Goal: Task Accomplishment & Management: Manage account settings

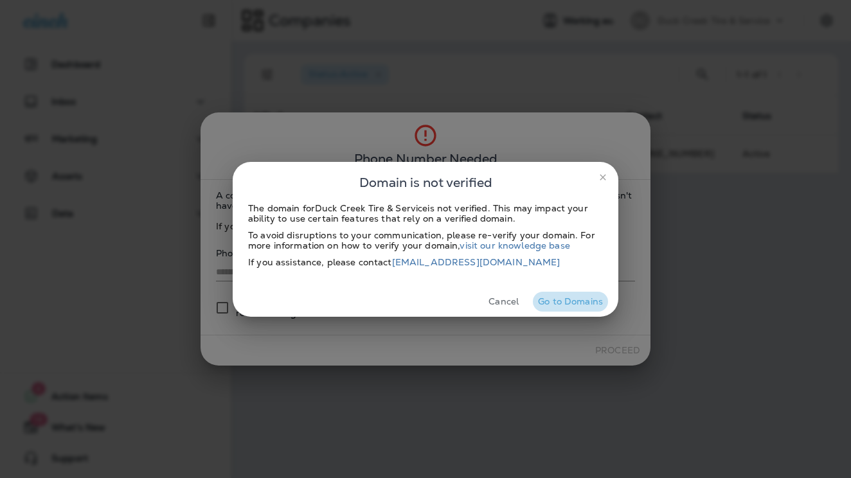
click at [565, 301] on button "Go to Domains" at bounding box center [570, 302] width 75 height 20
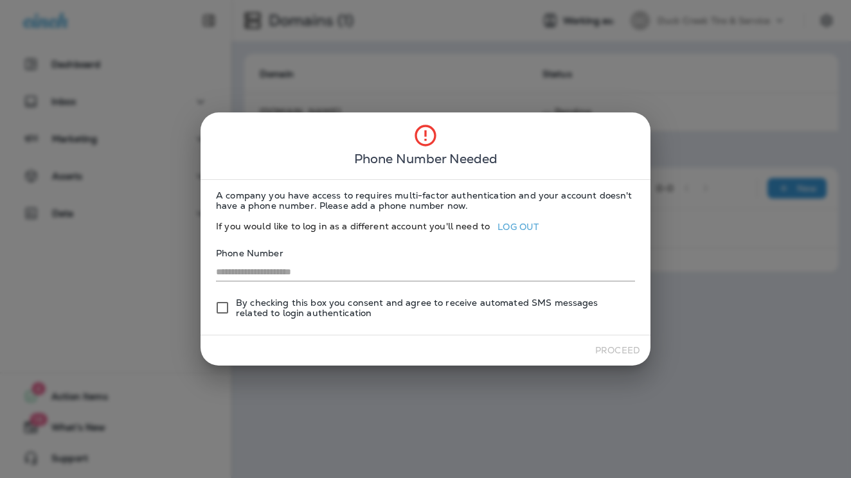
click at [371, 303] on span "By checking this box you consent and agree to receive automated SMS messages re…" at bounding box center [430, 307] width 389 height 21
click at [348, 275] on input "text" at bounding box center [425, 272] width 419 height 19
type input "**********"
click at [597, 346] on button "Proceed" at bounding box center [617, 350] width 55 height 20
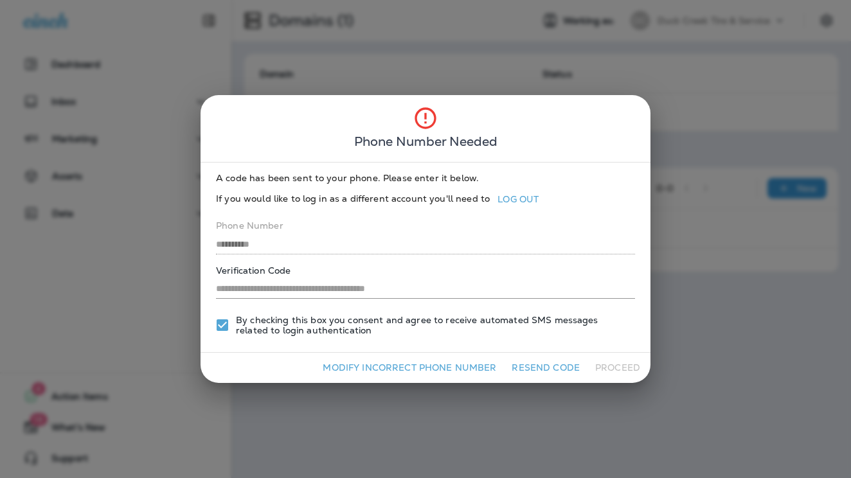
click at [415, 293] on input "text" at bounding box center [425, 289] width 419 height 19
type input "******"
click at [631, 369] on button "Proceed" at bounding box center [617, 368] width 55 height 20
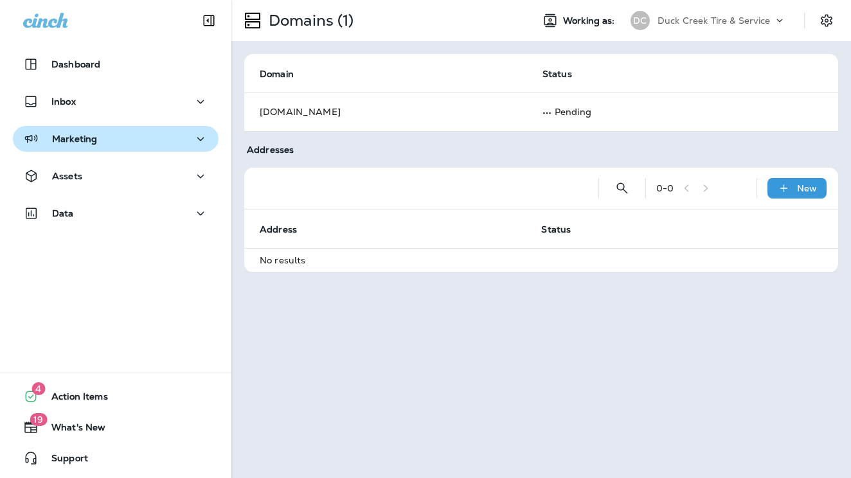
click at [132, 140] on div "Marketing" at bounding box center [115, 139] width 185 height 16
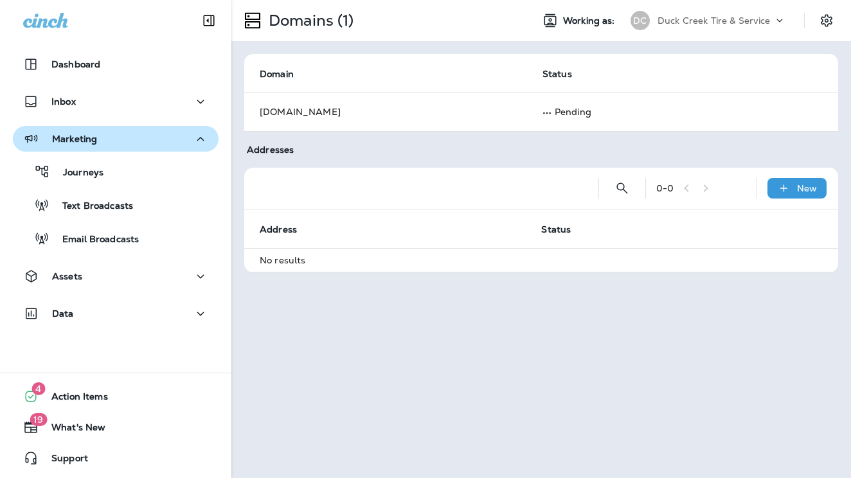
click at [132, 140] on div "Marketing" at bounding box center [115, 139] width 185 height 16
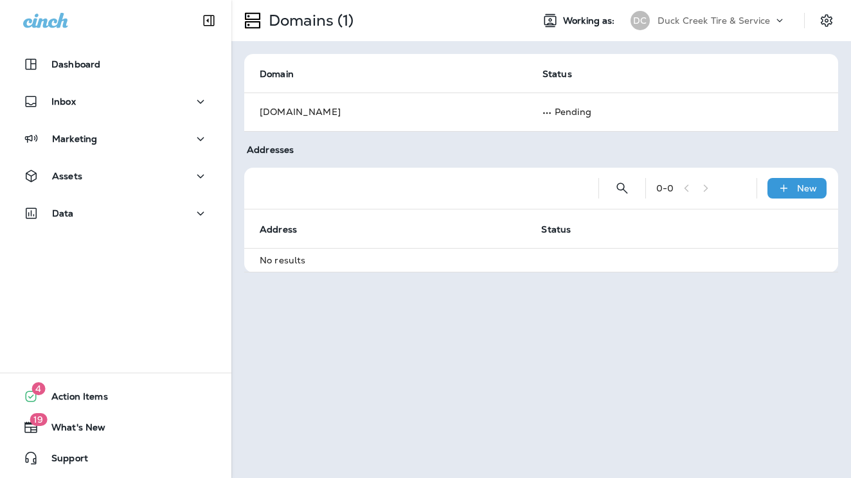
click at [731, 16] on p "Duck Creek Tire & Service" at bounding box center [713, 20] width 113 height 10
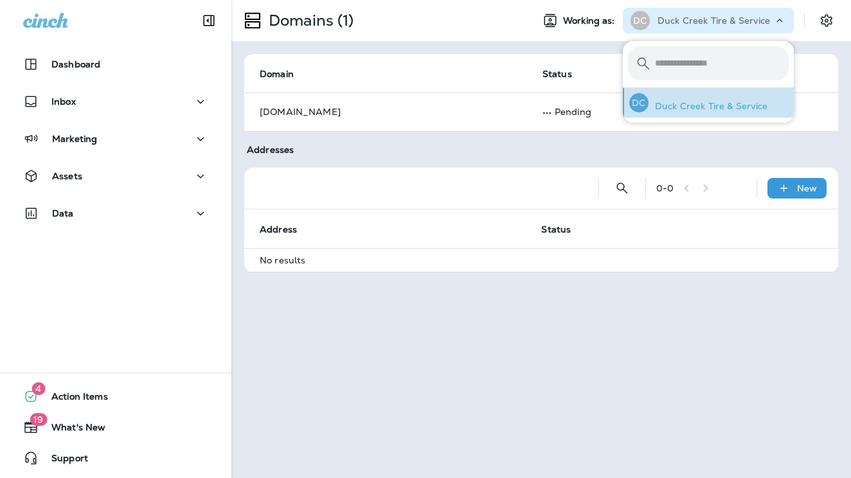
click at [693, 96] on div "DC Duck Creek Tire & Service" at bounding box center [698, 103] width 149 height 30
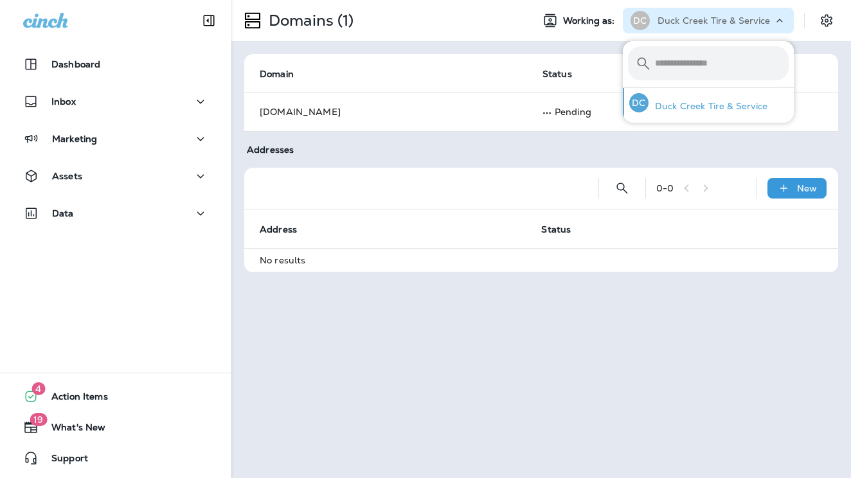
click at [639, 103] on div "DC" at bounding box center [638, 102] width 19 height 19
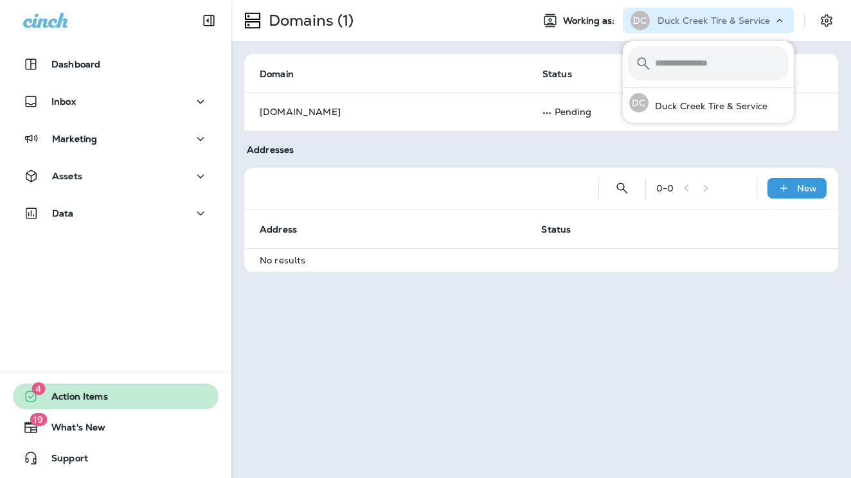
click at [81, 396] on span "Action Items" at bounding box center [73, 398] width 69 height 15
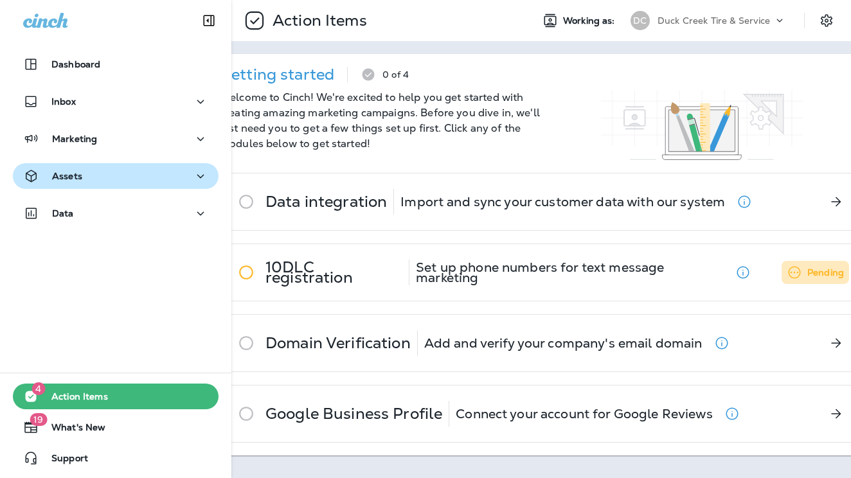
click at [57, 176] on p "Assets" at bounding box center [67, 176] width 30 height 10
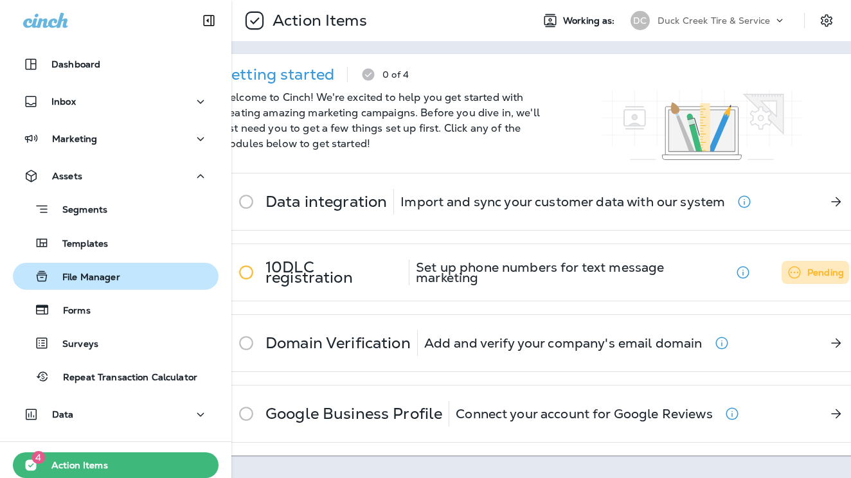
click at [75, 276] on p "File Manager" at bounding box center [84, 278] width 71 height 12
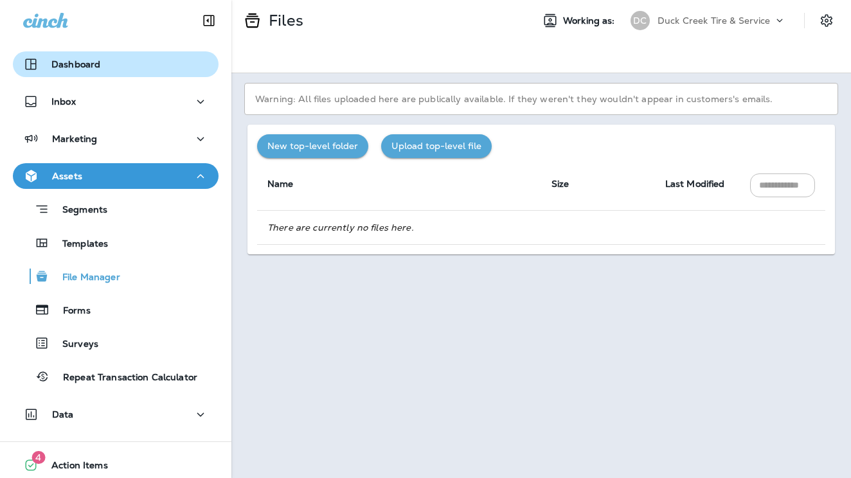
click at [89, 59] on p "Dashboard" at bounding box center [75, 64] width 49 height 10
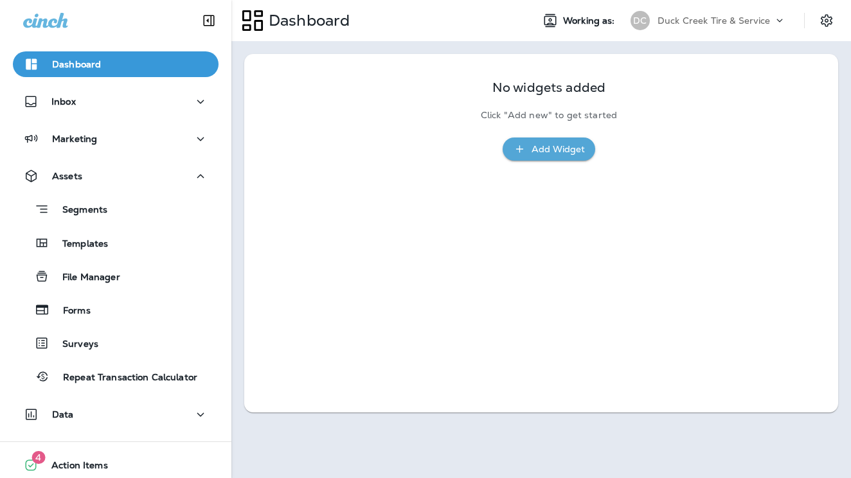
click at [794, 89] on div "No widgets added Click "Add new" to get started Add Widget" at bounding box center [541, 114] width 558 height 94
click at [823, 17] on icon "Settings" at bounding box center [826, 20] width 12 height 12
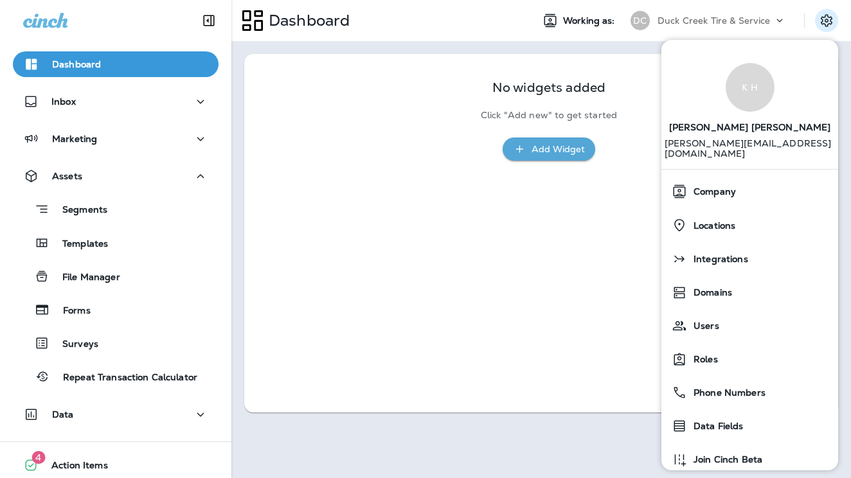
click at [57, 59] on p "Dashboard" at bounding box center [76, 64] width 49 height 10
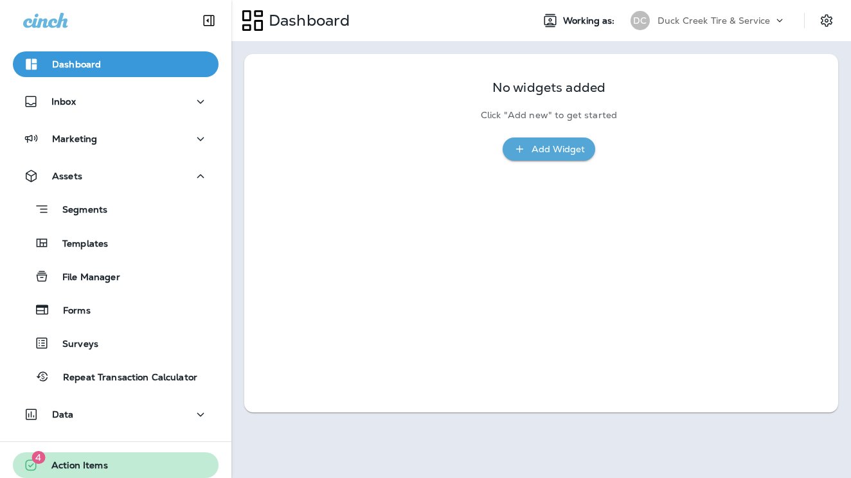
click at [82, 463] on span "Action Items" at bounding box center [73, 467] width 69 height 15
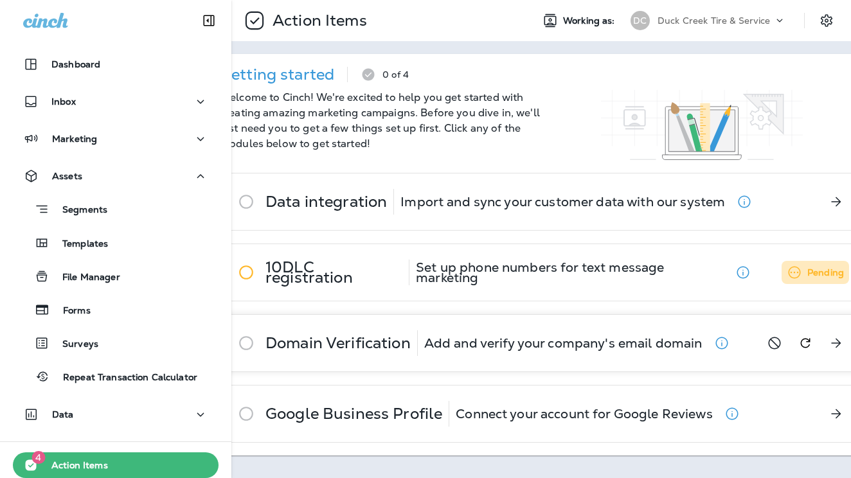
click at [341, 346] on p "Domain Verification" at bounding box center [337, 343] width 145 height 10
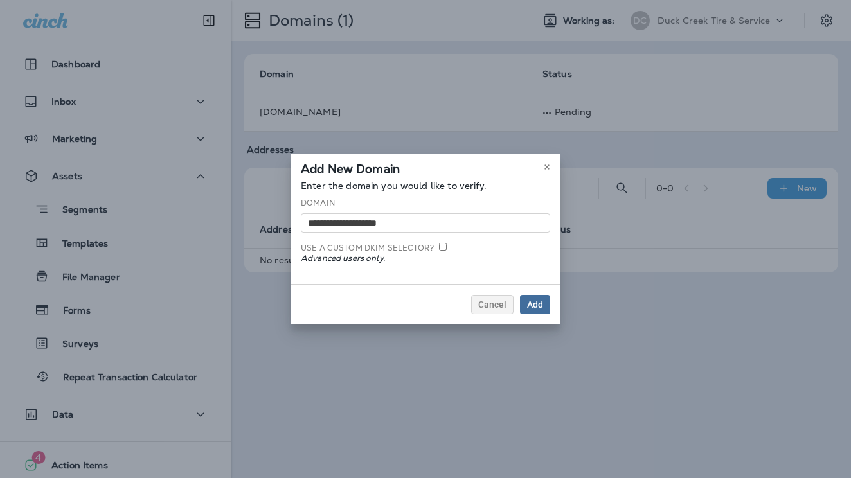
type input "**********"
click at [543, 308] on button "Add" at bounding box center [535, 304] width 30 height 19
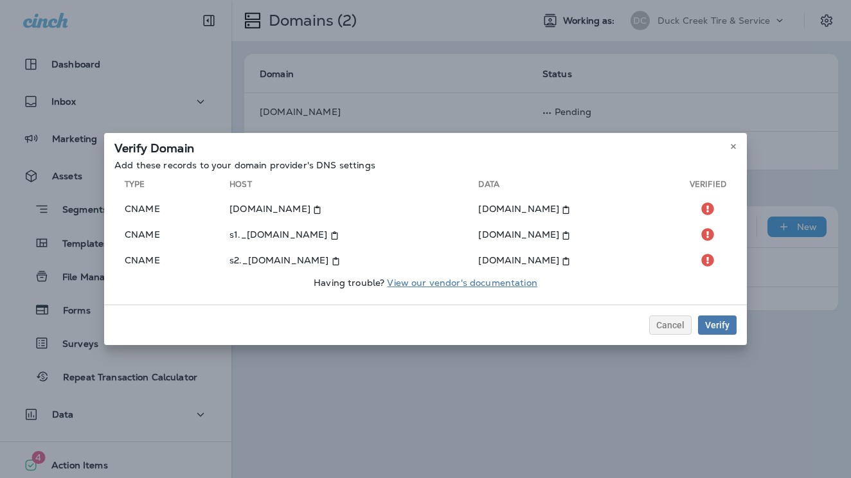
click at [499, 283] on link "View our vendor's documentation" at bounding box center [462, 283] width 150 height 12
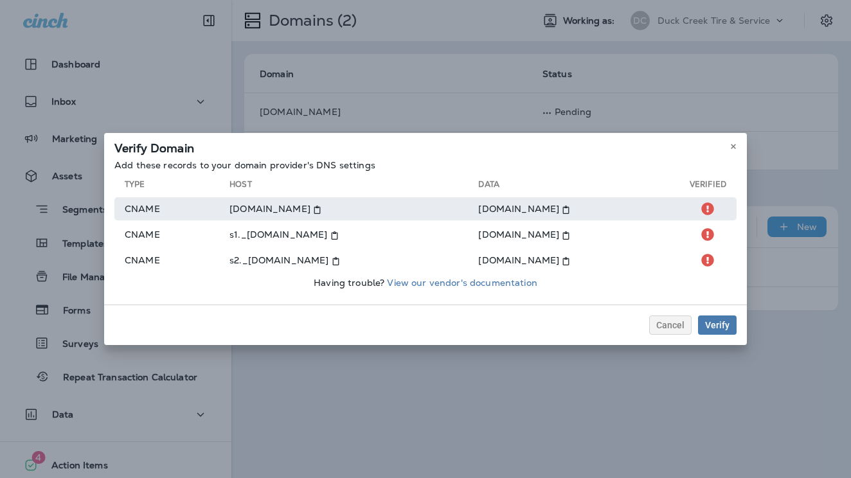
click at [321, 212] on icon at bounding box center [317, 210] width 8 height 8
click at [561, 209] on icon at bounding box center [565, 210] width 8 height 8
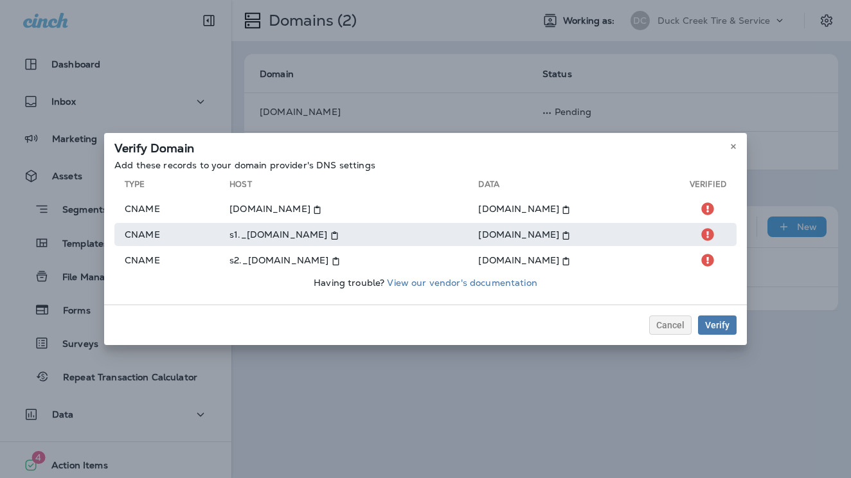
click at [337, 237] on use at bounding box center [334, 235] width 6 height 8
click at [570, 236] on icon at bounding box center [565, 235] width 8 height 8
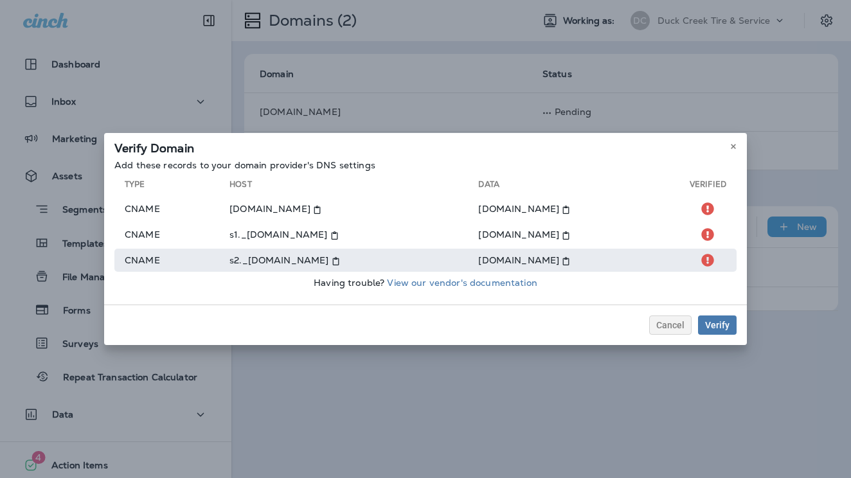
click at [340, 257] on icon at bounding box center [335, 261] width 8 height 8
click at [570, 263] on icon at bounding box center [565, 261] width 8 height 8
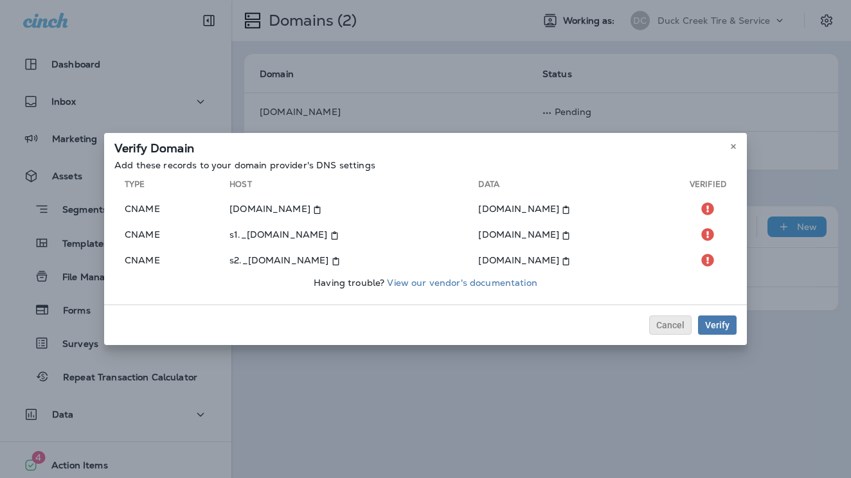
click at [679, 324] on span "Cancel" at bounding box center [670, 325] width 28 height 9
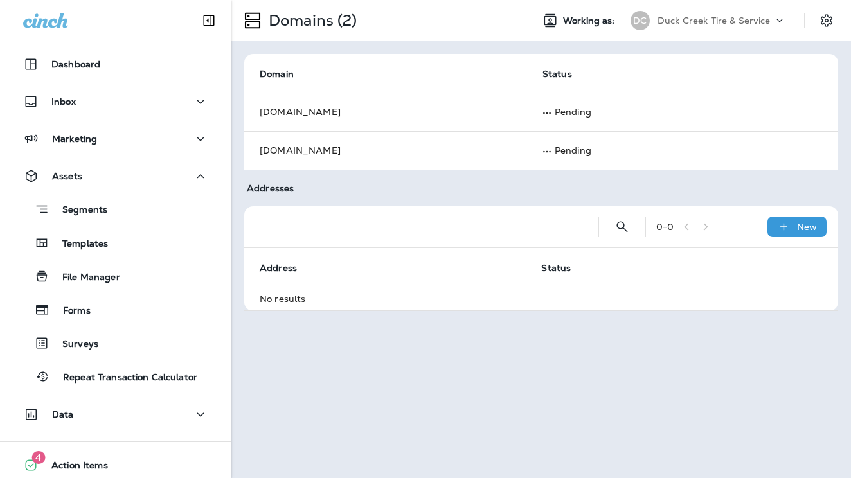
click at [715, 23] on p "Duck Creek Tire & Service" at bounding box center [713, 20] width 113 height 10
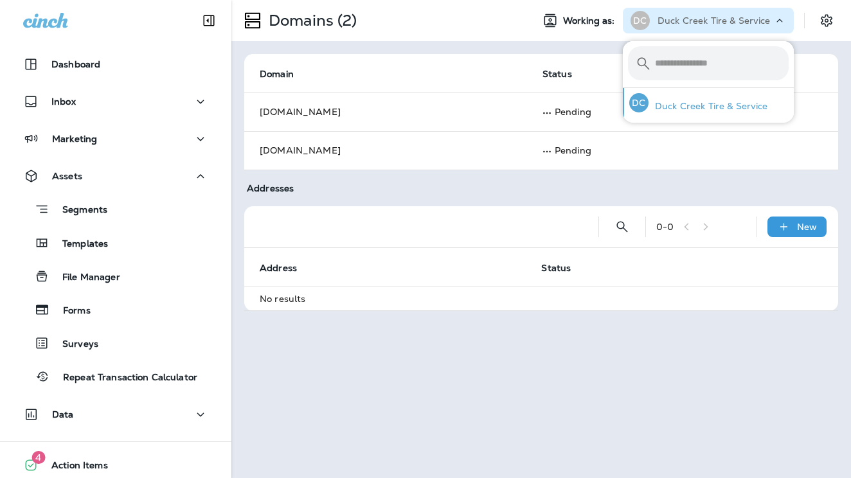
click at [714, 107] on p "Duck Creek Tire & Service" at bounding box center [707, 106] width 119 height 10
click at [816, 24] on button "Settings" at bounding box center [826, 20] width 23 height 23
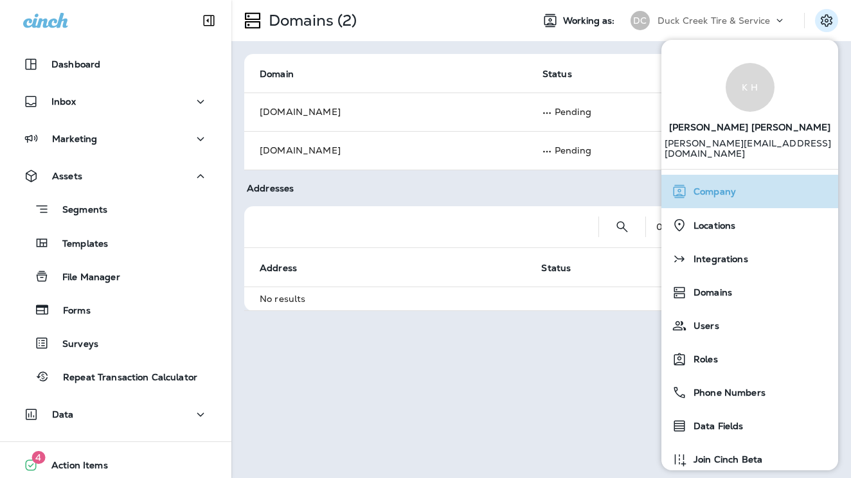
click at [709, 186] on span "Company" at bounding box center [711, 191] width 49 height 11
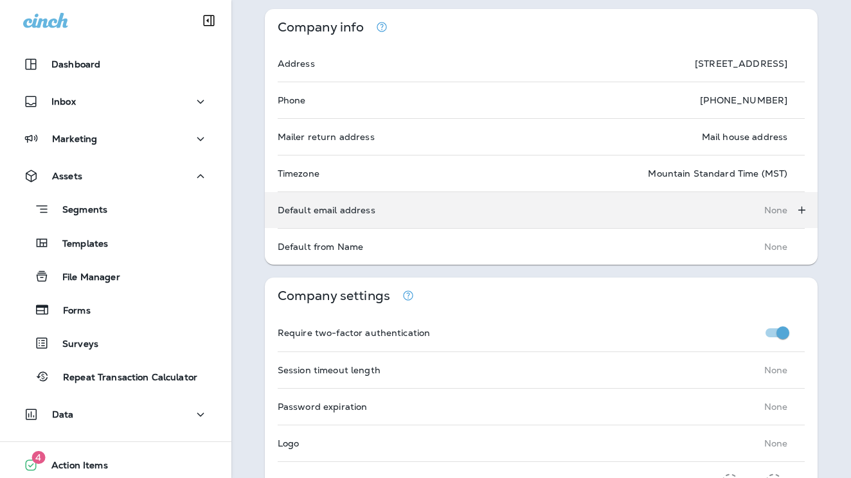
scroll to position [80, 0]
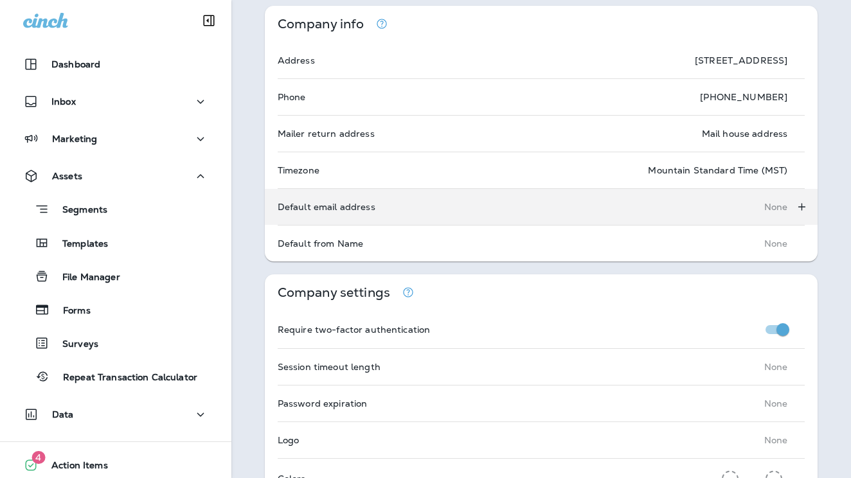
click at [773, 208] on p "None" at bounding box center [776, 207] width 24 height 10
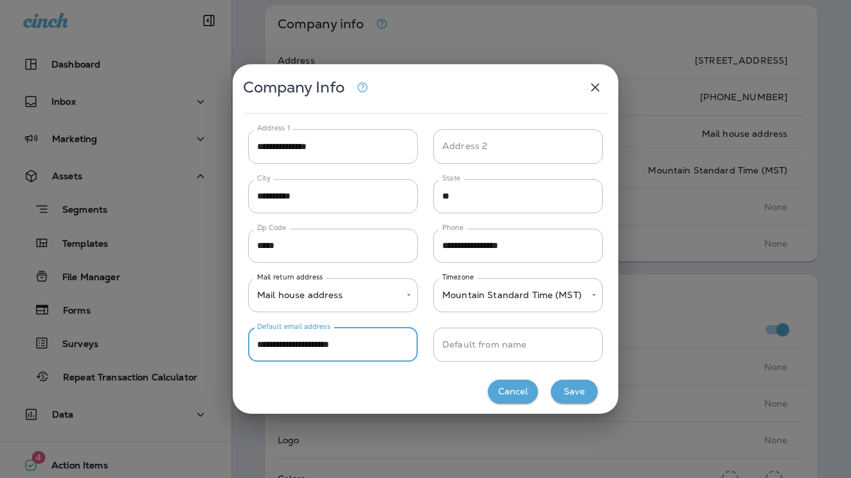
type input "**********"
click at [572, 391] on button "Save" at bounding box center [574, 392] width 47 height 24
type input "*****"
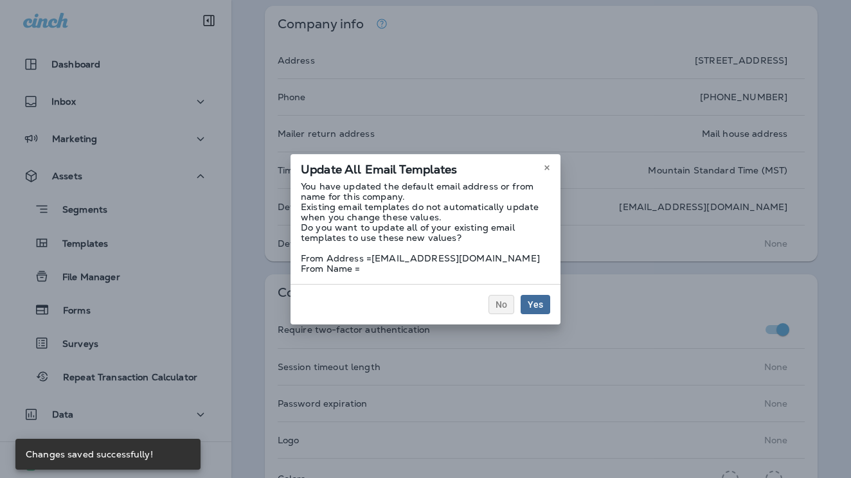
click at [531, 298] on button "Yes" at bounding box center [535, 304] width 30 height 19
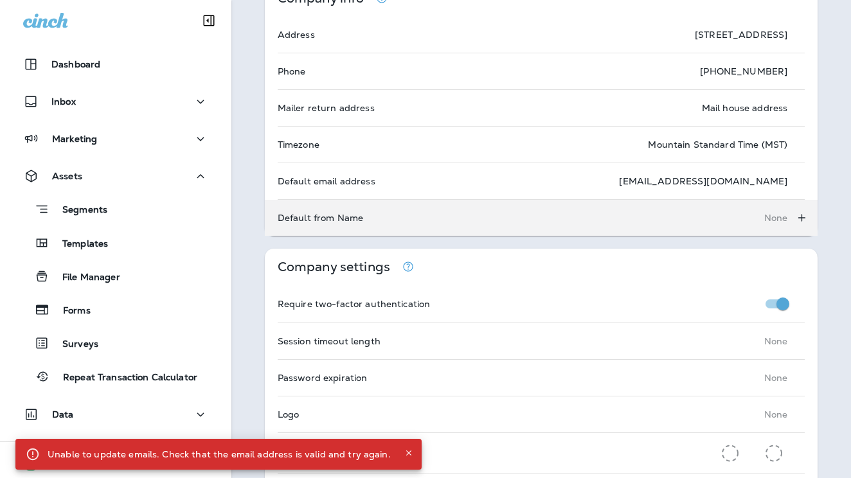
scroll to position [107, 0]
click at [775, 218] on p "None" at bounding box center [776, 217] width 24 height 10
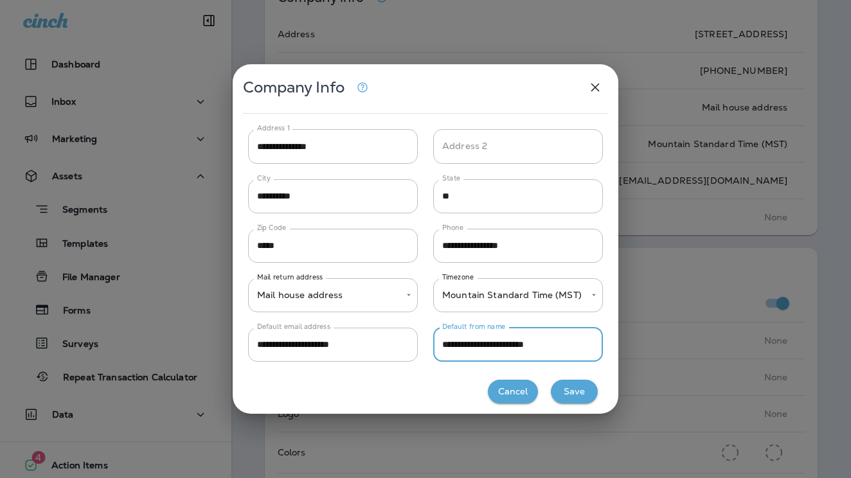
type input "**********"
click at [588, 393] on button "Save" at bounding box center [574, 392] width 47 height 24
type input "*****"
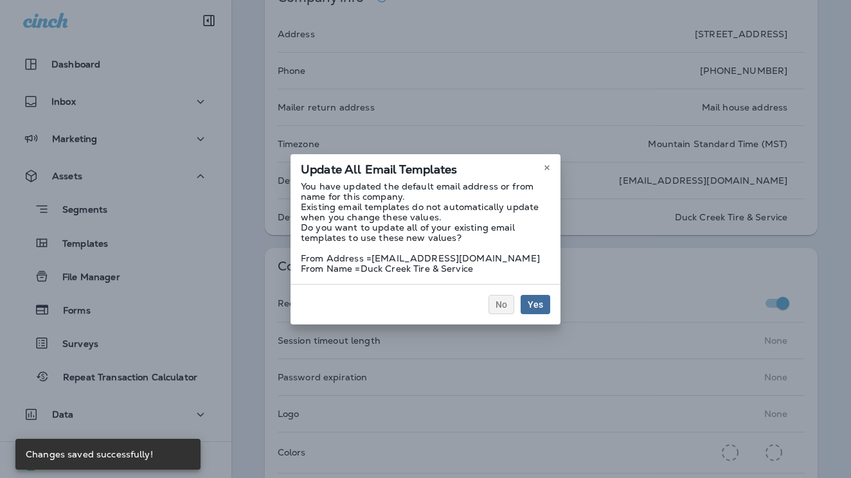
click at [543, 310] on button "Yes" at bounding box center [535, 304] width 30 height 19
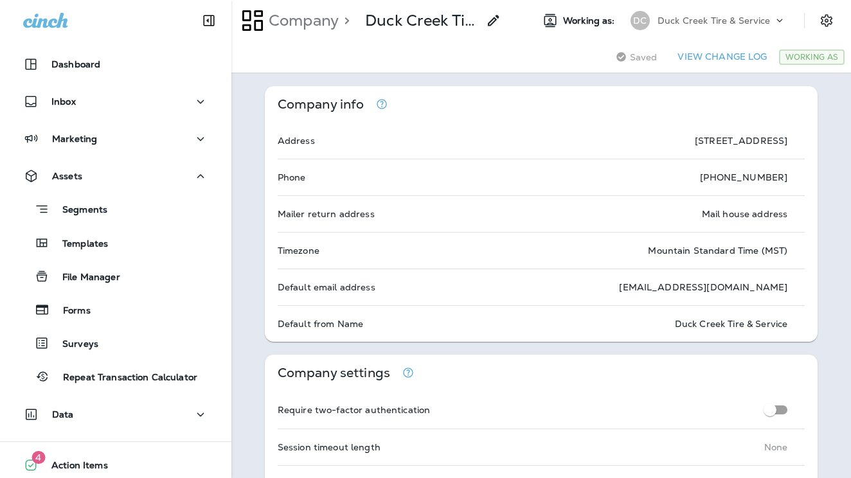
scroll to position [0, 0]
click at [825, 15] on icon "Settings" at bounding box center [826, 20] width 12 height 12
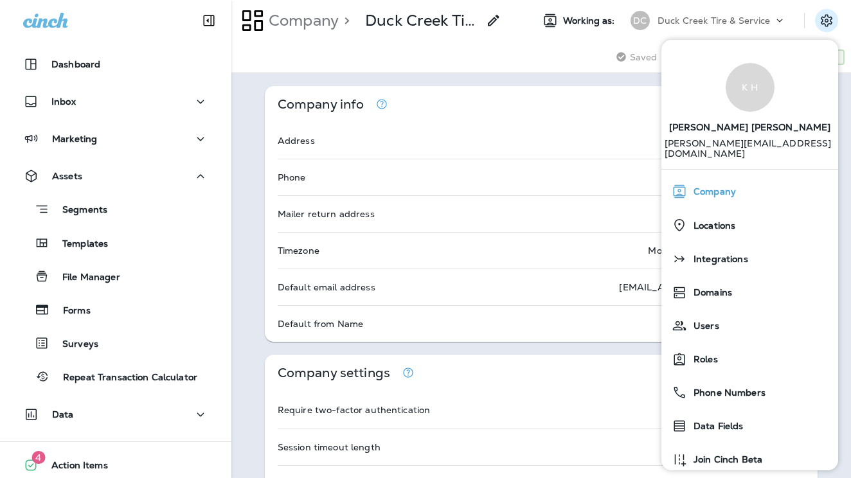
click at [717, 186] on span "Company" at bounding box center [711, 191] width 49 height 11
click at [709, 186] on span "Company" at bounding box center [711, 191] width 49 height 11
click at [511, 44] on div "Saving Saved View Change Log Working As" at bounding box center [540, 57] width 619 height 32
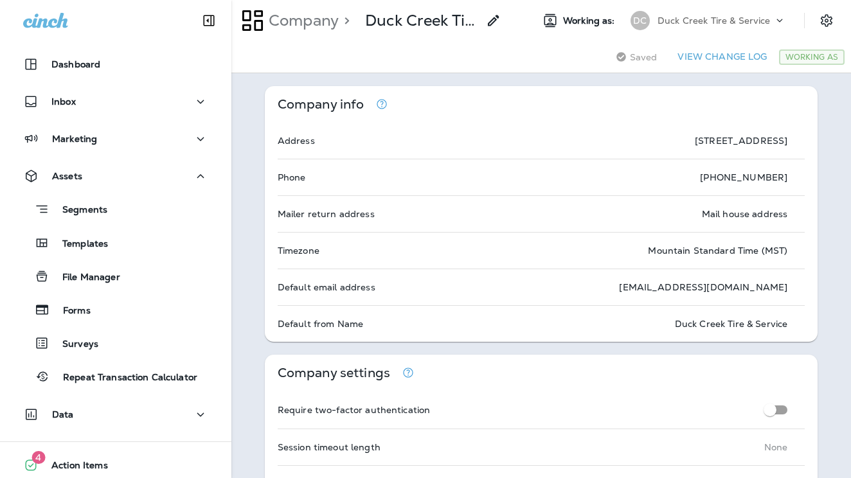
click at [666, 14] on div "Duck Creek Tire & Service" at bounding box center [715, 20] width 116 height 19
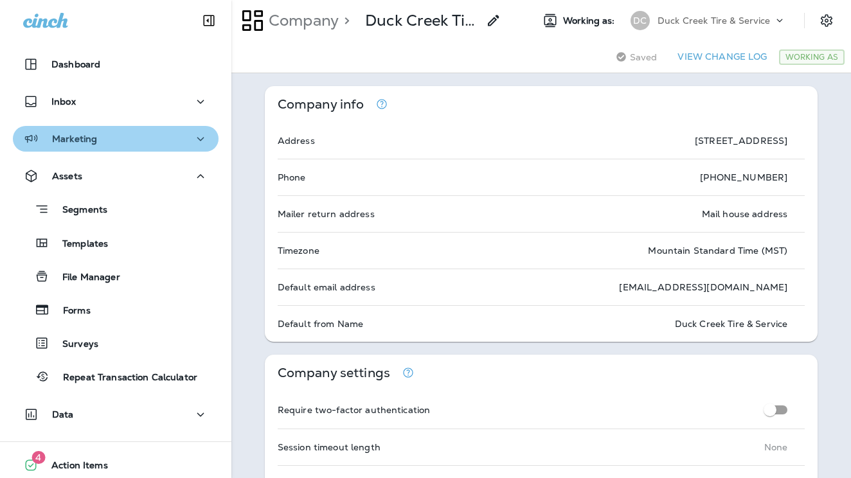
click at [199, 142] on icon "button" at bounding box center [200, 139] width 15 height 16
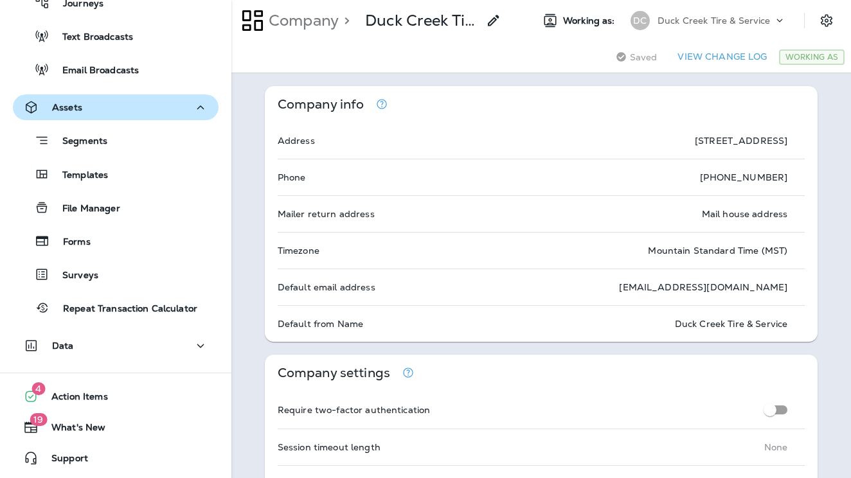
scroll to position [169, 0]
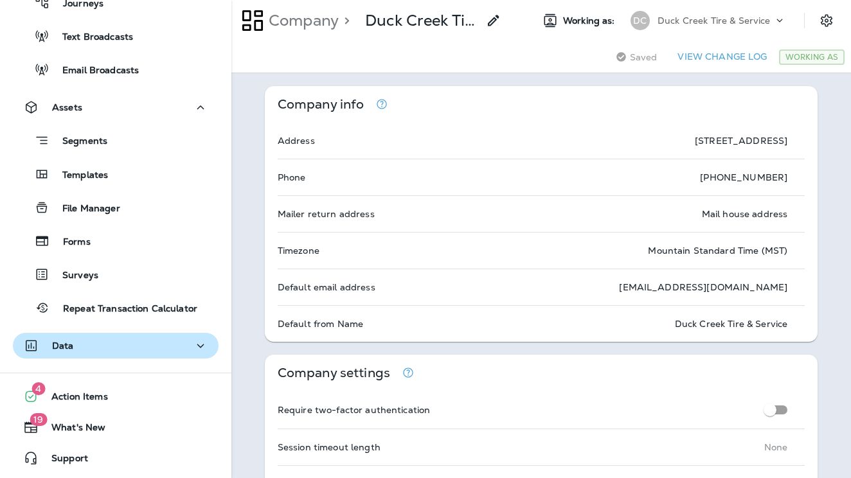
click at [125, 342] on div "Data" at bounding box center [115, 346] width 185 height 16
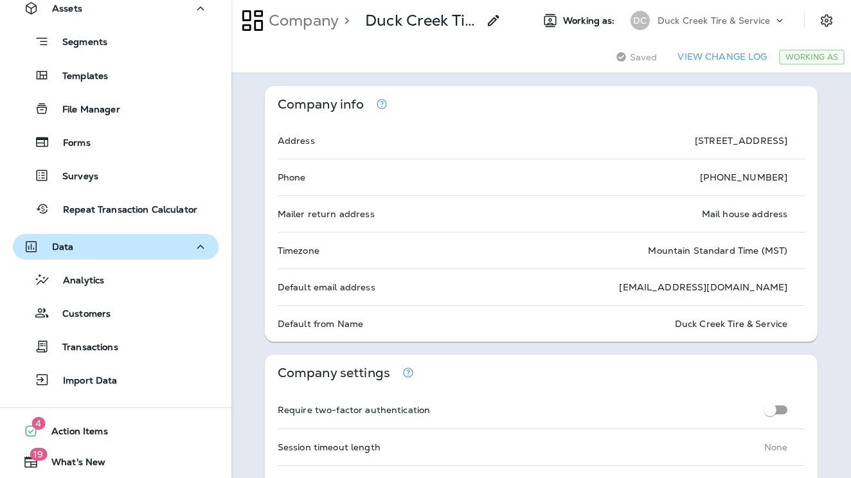
scroll to position [270, 0]
